Goal: Navigation & Orientation: Find specific page/section

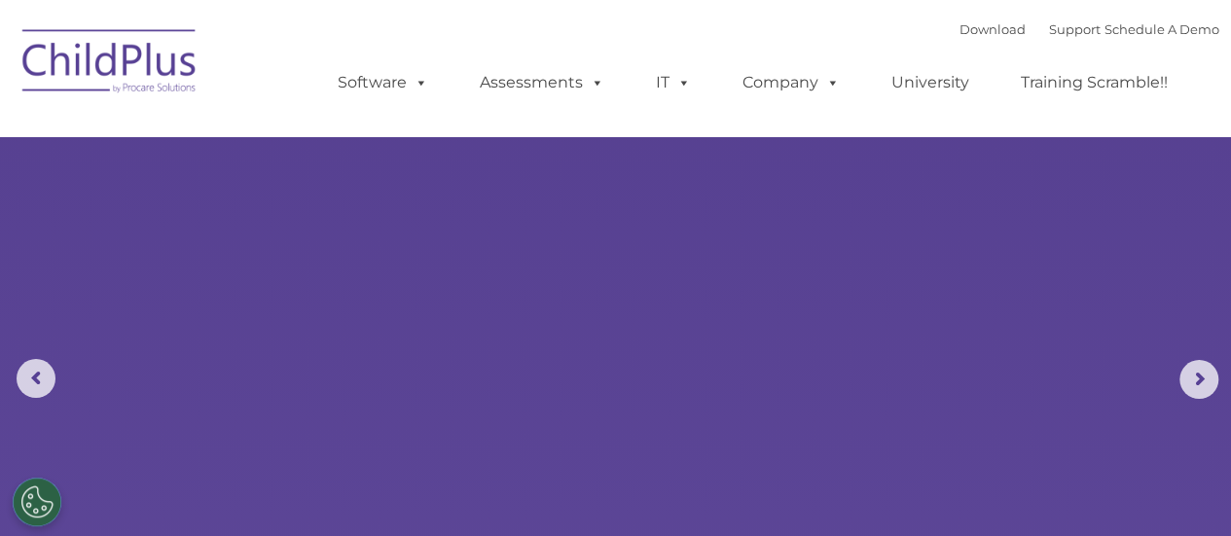
select select "MEDIUM"
type input ""
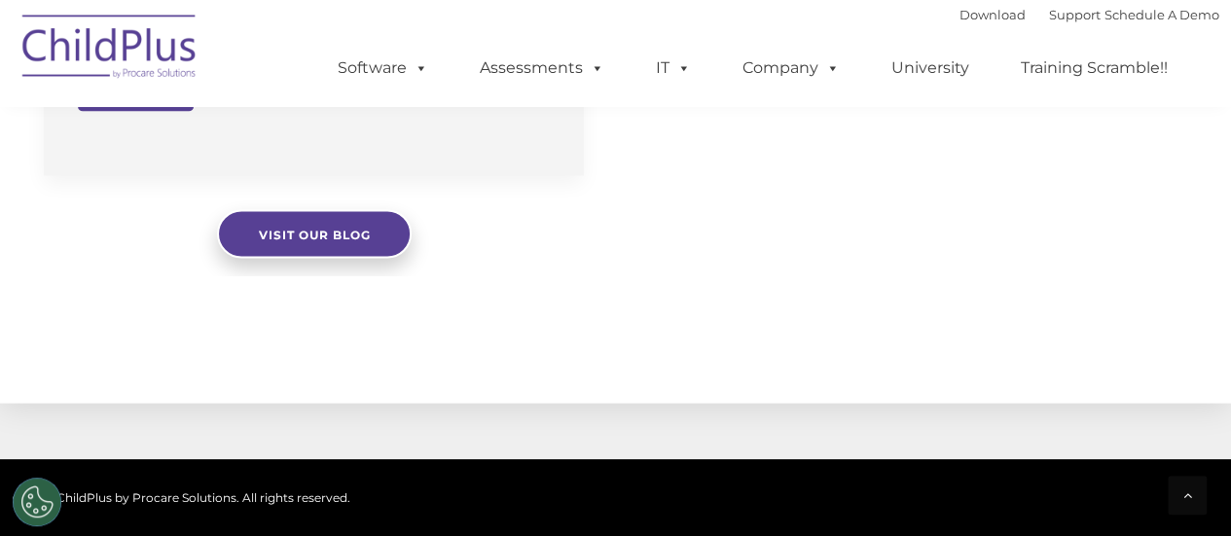
scroll to position [2049, 0]
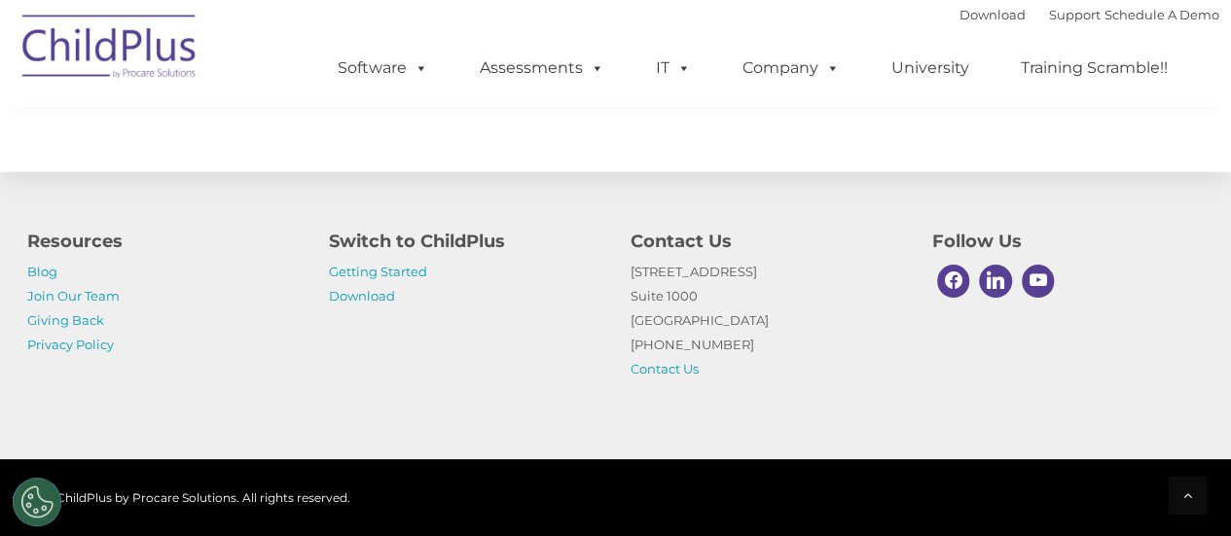
select select "MEDIUM"
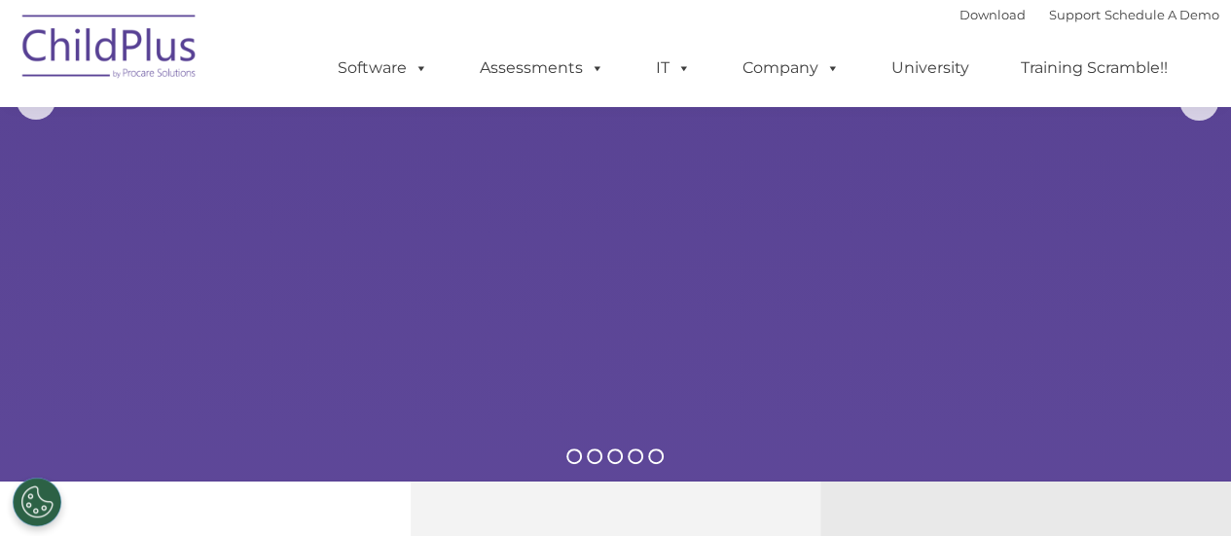
scroll to position [0, 0]
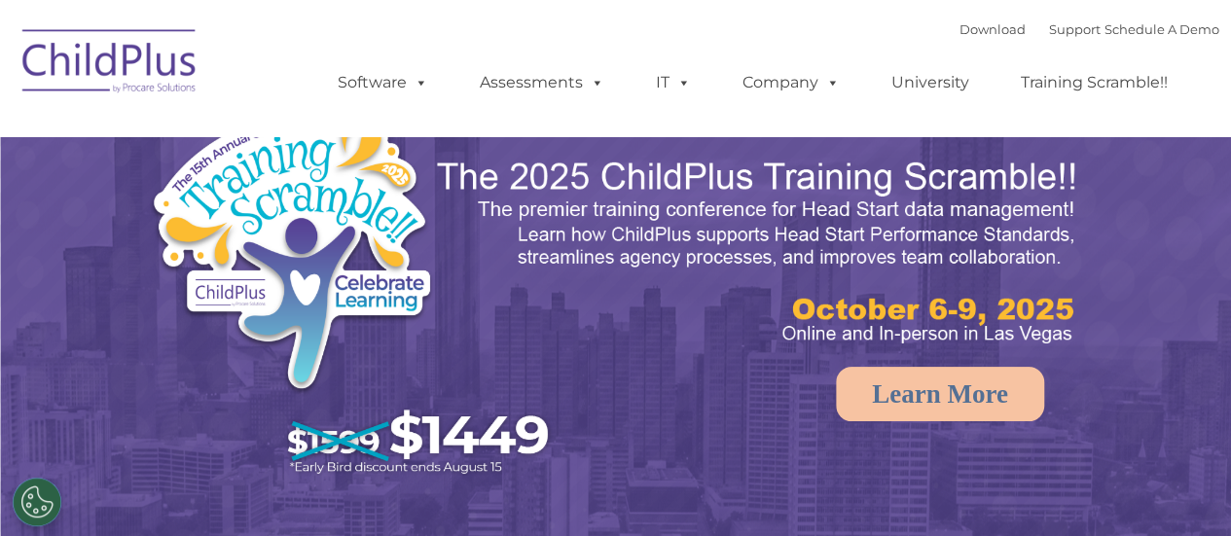
select select "MEDIUM"
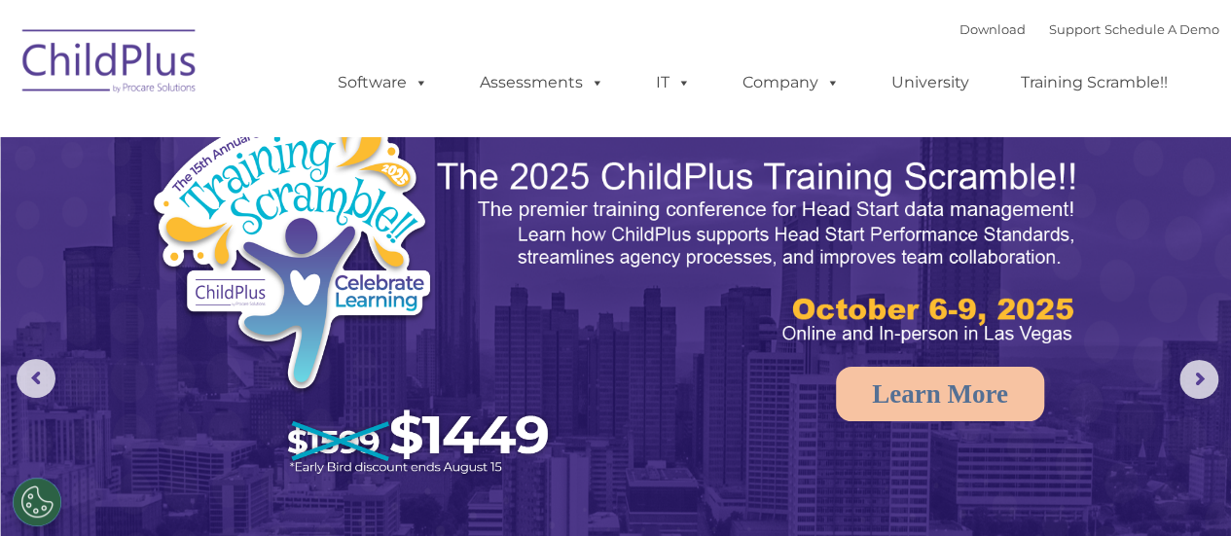
drag, startPoint x: 1226, startPoint y: 44, endPoint x: 1224, endPoint y: 120, distance: 75.9
click at [1224, 120] on nav "Download Support | Schedule A Demo  MENU MENU Software ChildPlus: The original…" at bounding box center [615, 68] width 1231 height 136
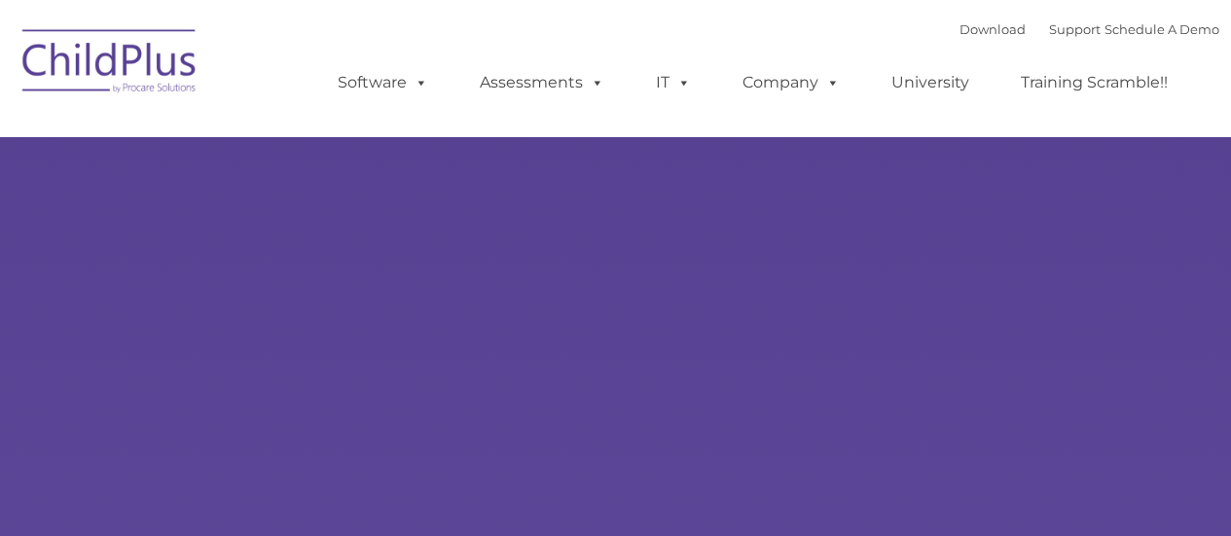
type input ""
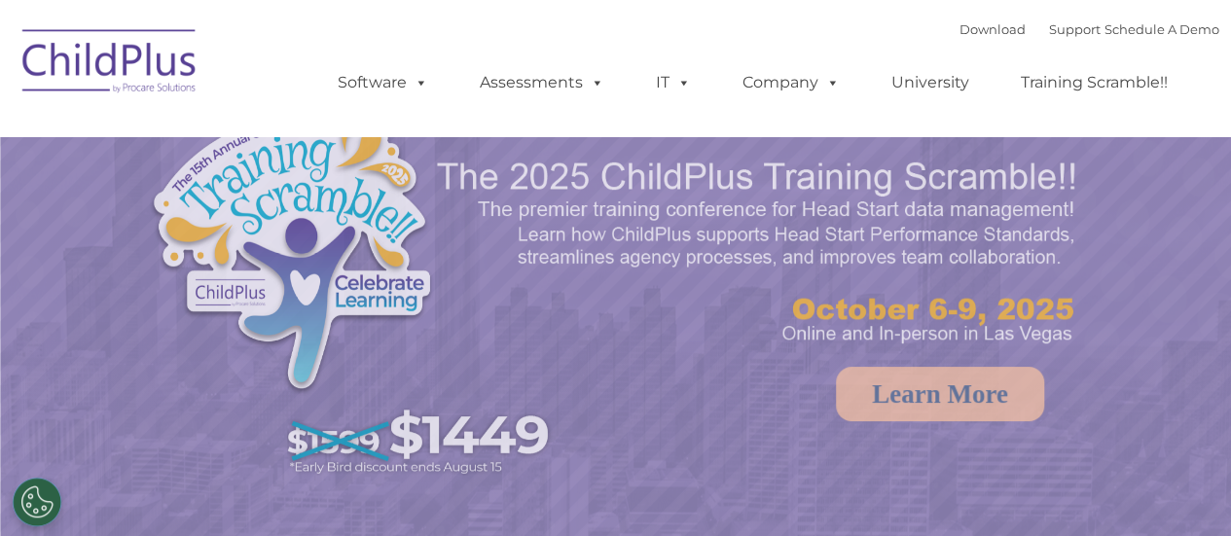
select select "MEDIUM"
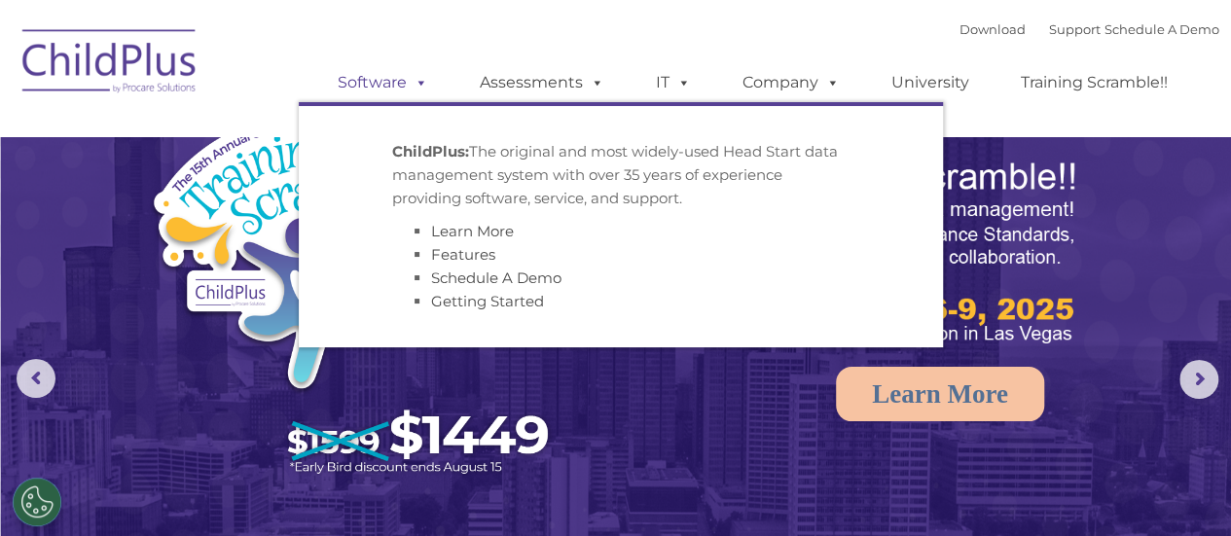
click at [377, 75] on link "Software" at bounding box center [382, 82] width 129 height 39
